Goal: Navigation & Orientation: Find specific page/section

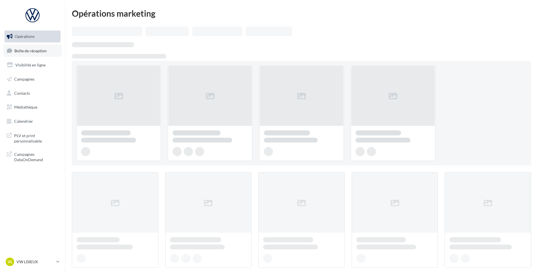
click at [27, 48] on span "Boîte de réception" at bounding box center [30, 50] width 32 height 5
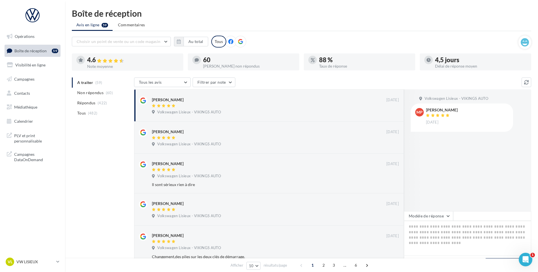
click at [22, 271] on div "VL VW LISIEUX vw-lis-vau" at bounding box center [32, 265] width 65 height 16
drag, startPoint x: 23, startPoint y: 265, endPoint x: 17, endPoint y: 255, distance: 11.3
click at [25, 265] on div "VL VW LISIEUX vw-lis-vau" at bounding box center [30, 262] width 48 height 8
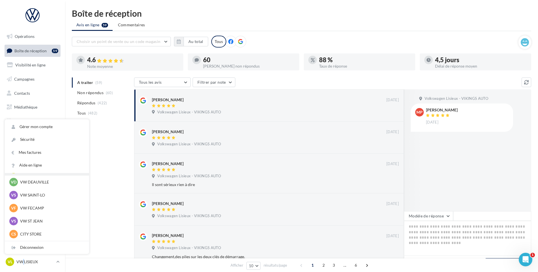
scroll to position [113, 0]
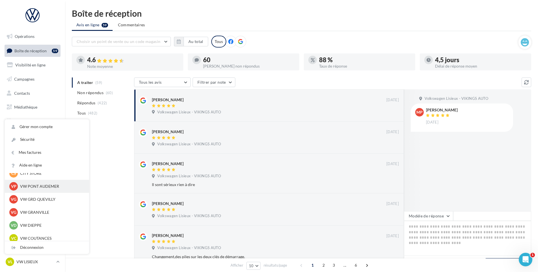
click at [44, 188] on p "VW PONT AUDEMER" at bounding box center [51, 187] width 62 height 6
